Goal: Navigation & Orientation: Find specific page/section

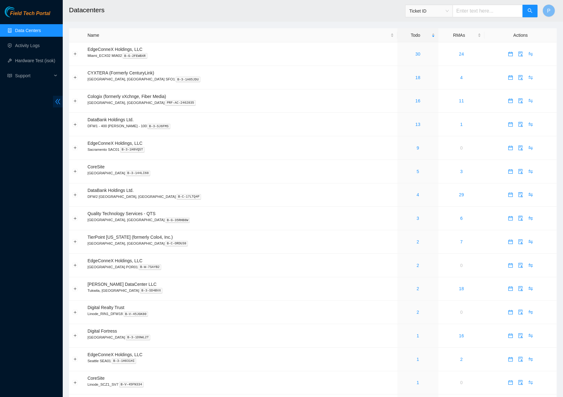
click at [60, 102] on icon "double-left" at bounding box center [58, 101] width 7 height 7
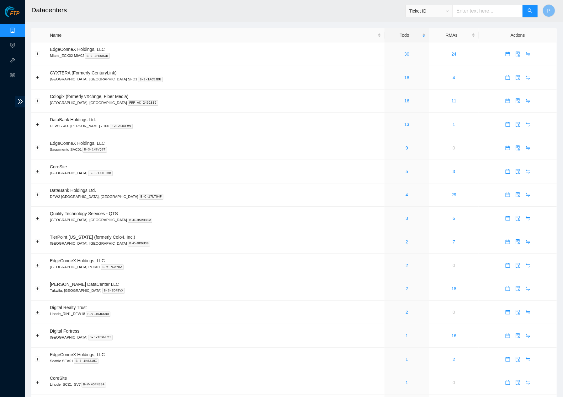
click at [18, 28] on link "Data Centers" at bounding box center [31, 30] width 26 height 5
click at [404, 75] on link "18" at bounding box center [406, 77] width 5 height 5
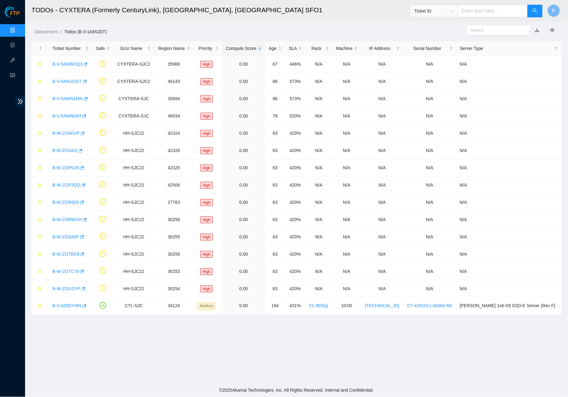
click at [471, 29] on link "button" at bounding box center [538, 30] width 4 height 5
click at [18, 29] on link "Data Centers" at bounding box center [31, 30] width 26 height 5
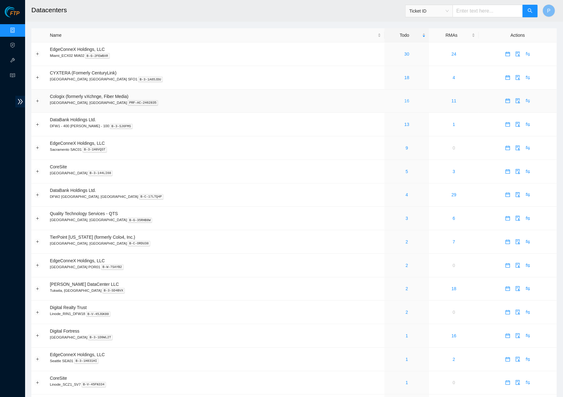
click at [404, 99] on link "16" at bounding box center [406, 100] width 5 height 5
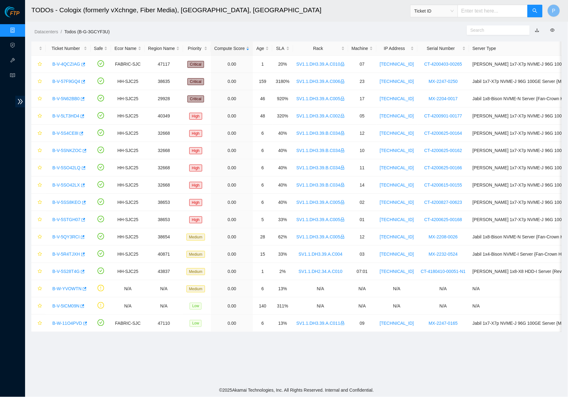
click at [471, 29] on link "button" at bounding box center [538, 30] width 4 height 5
click at [18, 31] on link "Data Centers" at bounding box center [31, 30] width 26 height 5
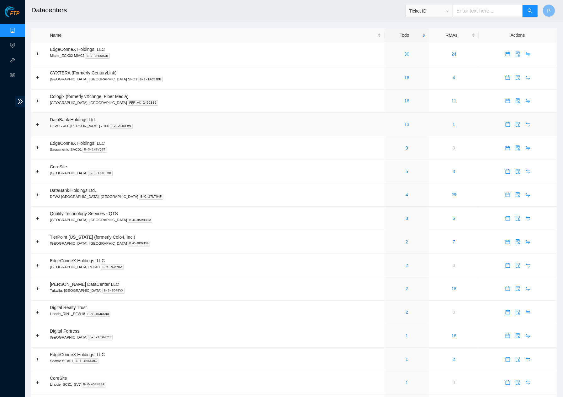
click at [404, 122] on link "13" at bounding box center [406, 124] width 5 height 5
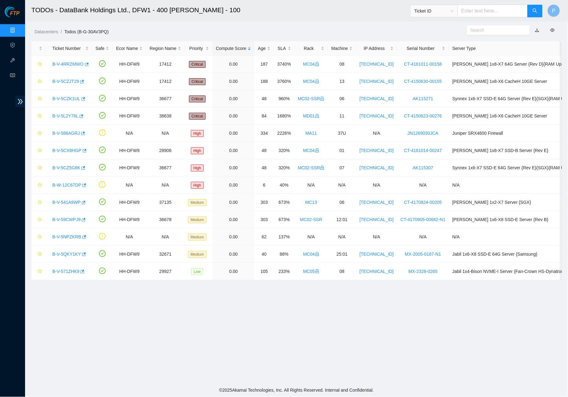
click at [471, 31] on button "button" at bounding box center [538, 30] width 14 height 10
click at [471, 30] on link "button" at bounding box center [538, 30] width 4 height 5
click at [81, 33] on link "Todos (B-G-30AV3PQ)" at bounding box center [86, 31] width 44 height 5
click at [18, 28] on link "Data Centers" at bounding box center [31, 30] width 26 height 5
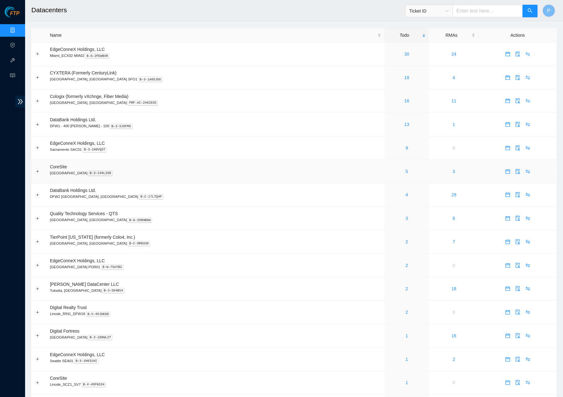
click at [388, 168] on div "5" at bounding box center [407, 171] width 38 height 7
